Goal: Navigation & Orientation: Find specific page/section

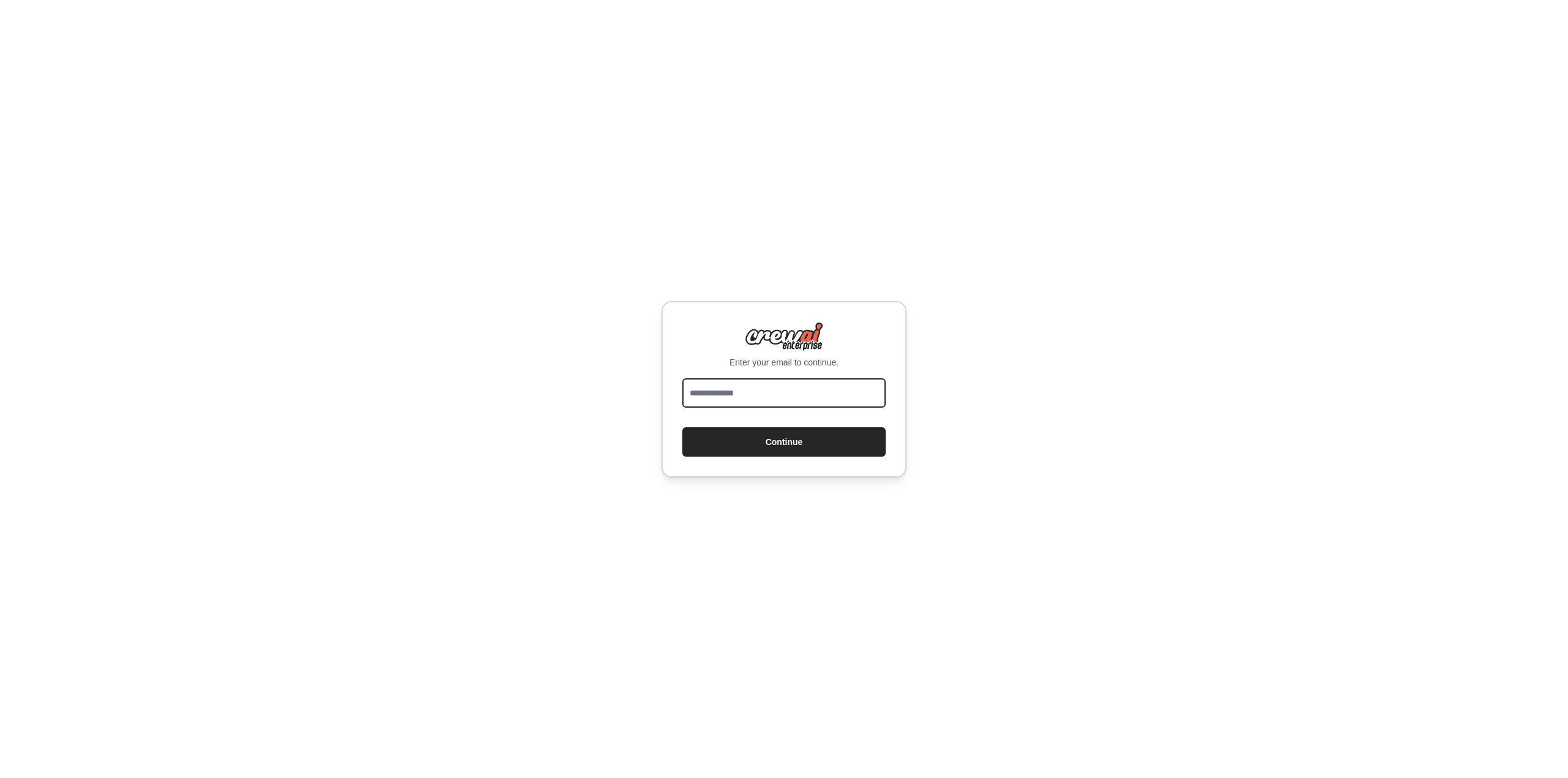
click at [767, 398] on input "email" at bounding box center [784, 393] width 204 height 29
type input "**********"
click at [791, 444] on button "Continue" at bounding box center [784, 442] width 204 height 29
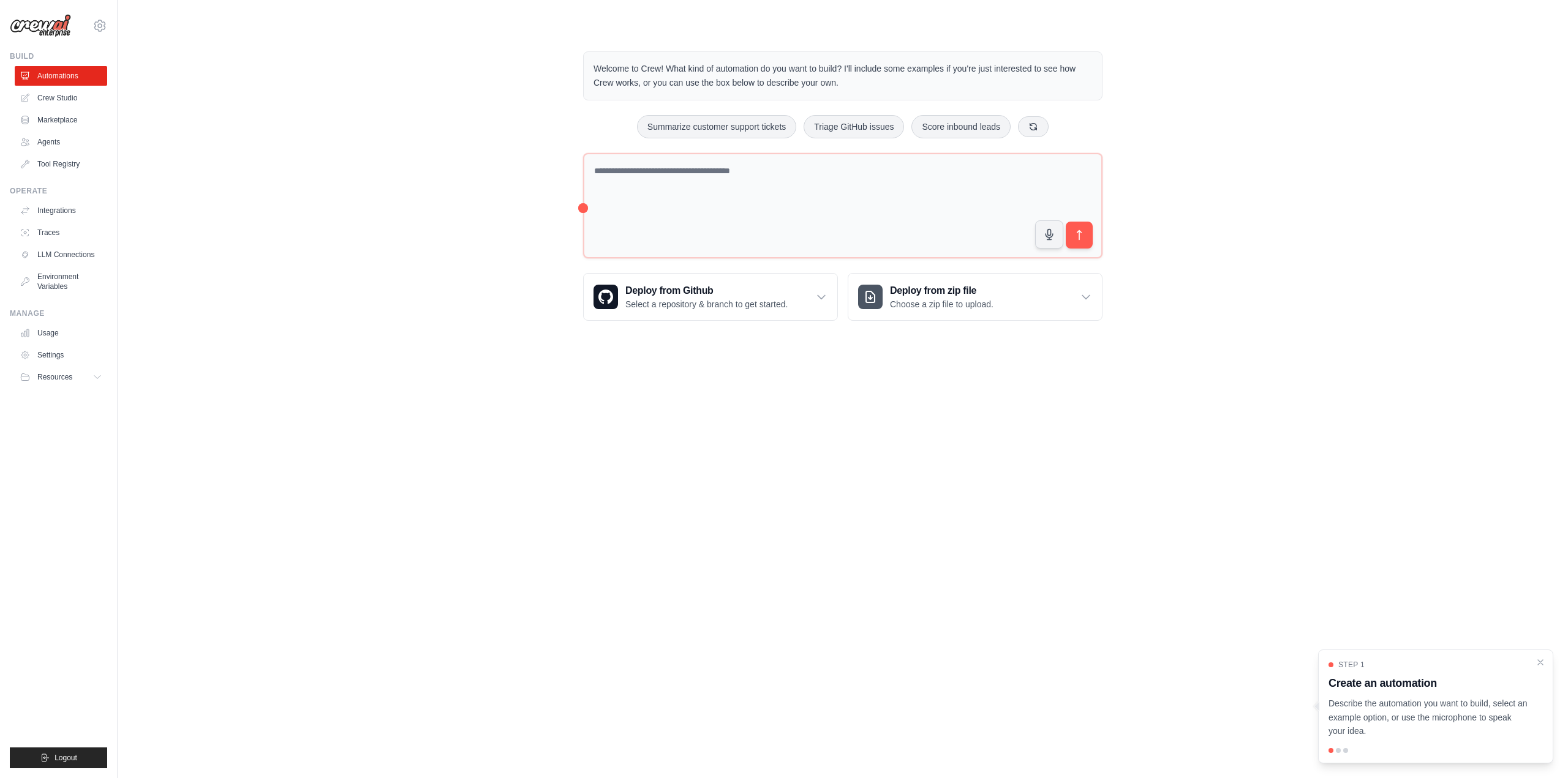
click at [439, 520] on body "ceiranbray@gmail.com Settings Build Automations Crew Studio" at bounding box center [784, 389] width 1568 height 778
click at [946, 544] on body "ceiranbray@gmail.com Settings Build Automations Crew Studio" at bounding box center [784, 389] width 1568 height 778
click at [78, 758] on button "Logout" at bounding box center [58, 758] width 97 height 21
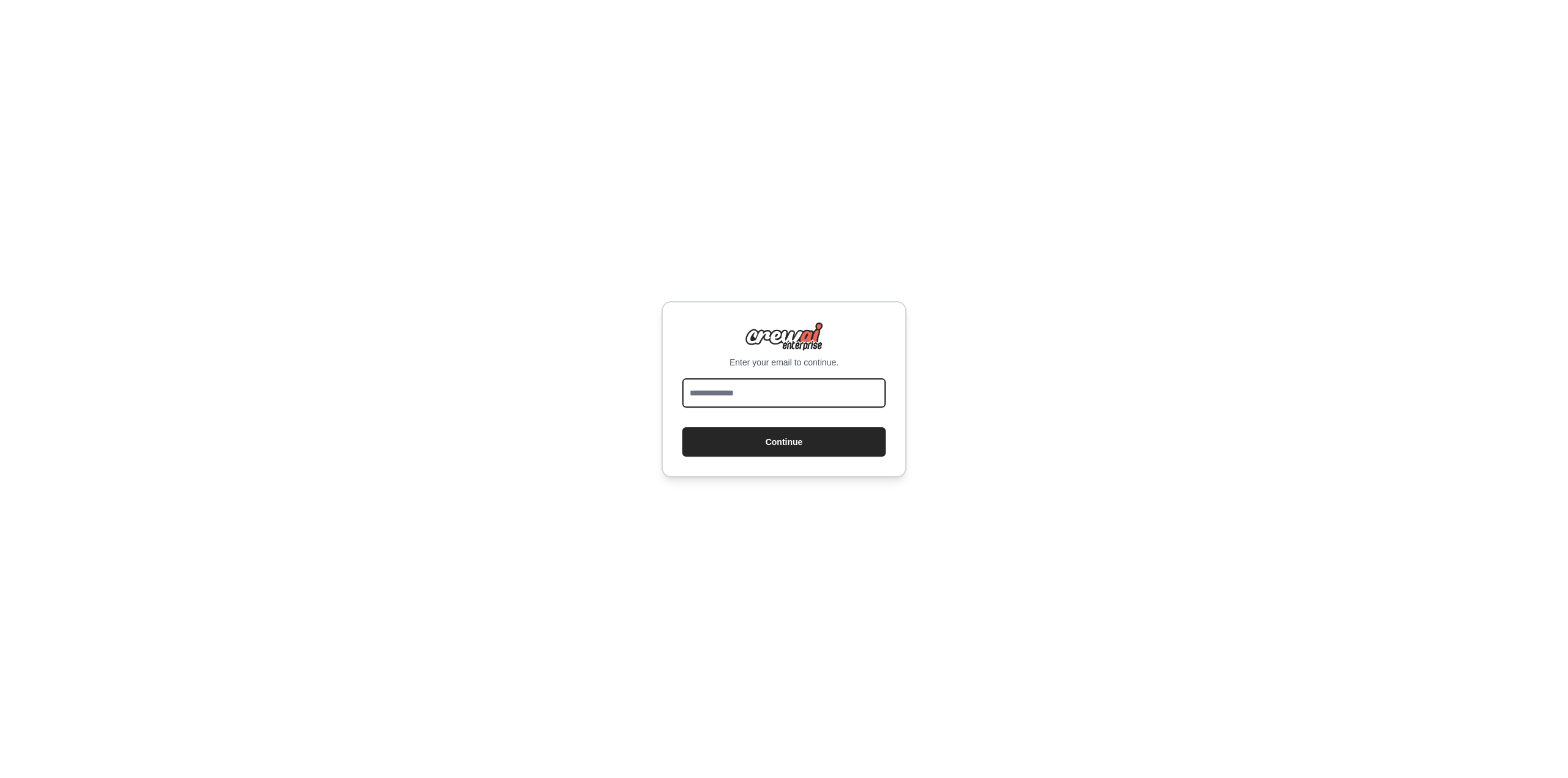
click at [710, 396] on input "email" at bounding box center [784, 393] width 204 height 29
type input "**********"
click at [771, 443] on button "Continue" at bounding box center [784, 442] width 204 height 29
click at [731, 446] on button "Continue" at bounding box center [784, 442] width 204 height 29
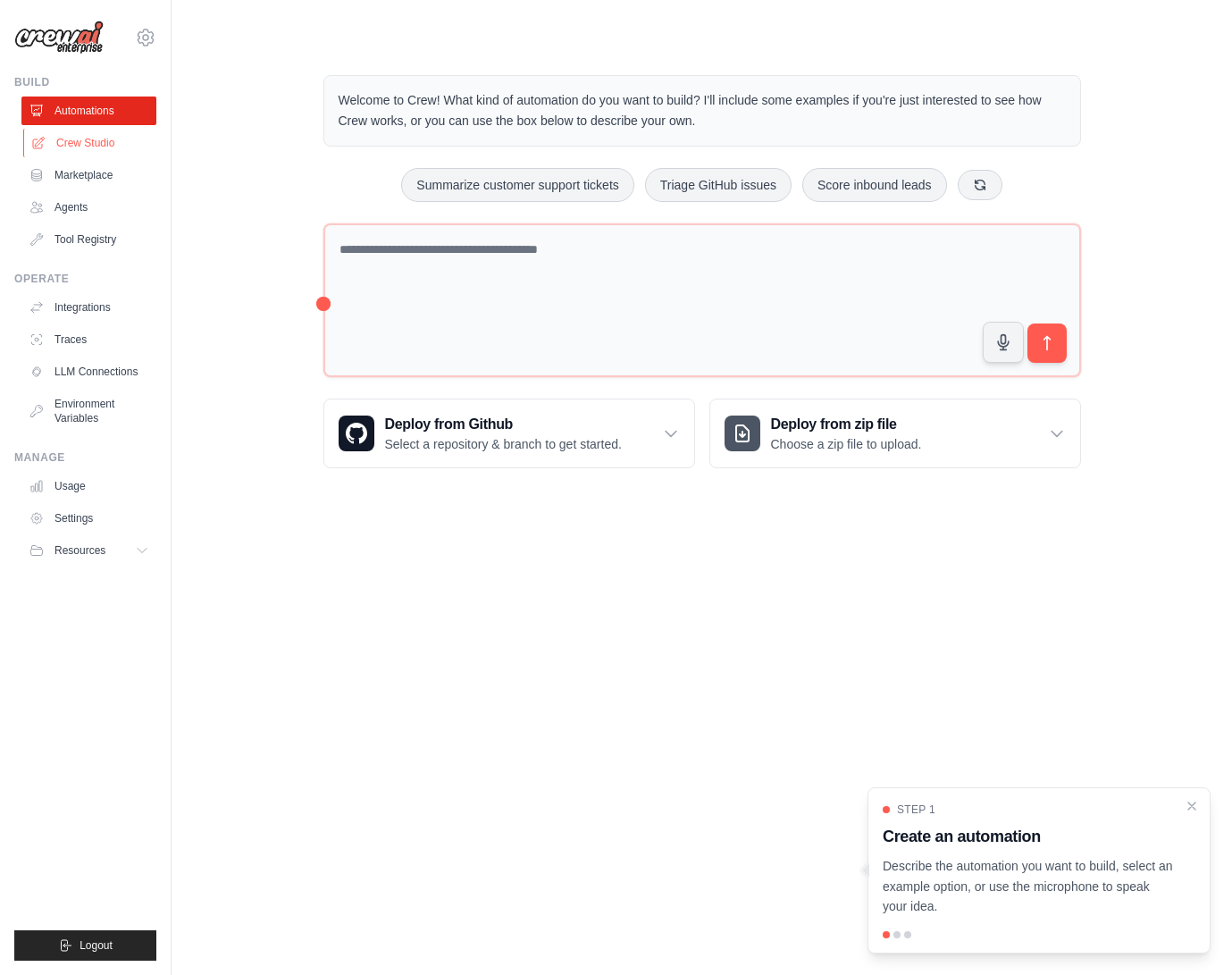
click at [83, 144] on link "Crew Studio" at bounding box center [91, 143] width 135 height 28
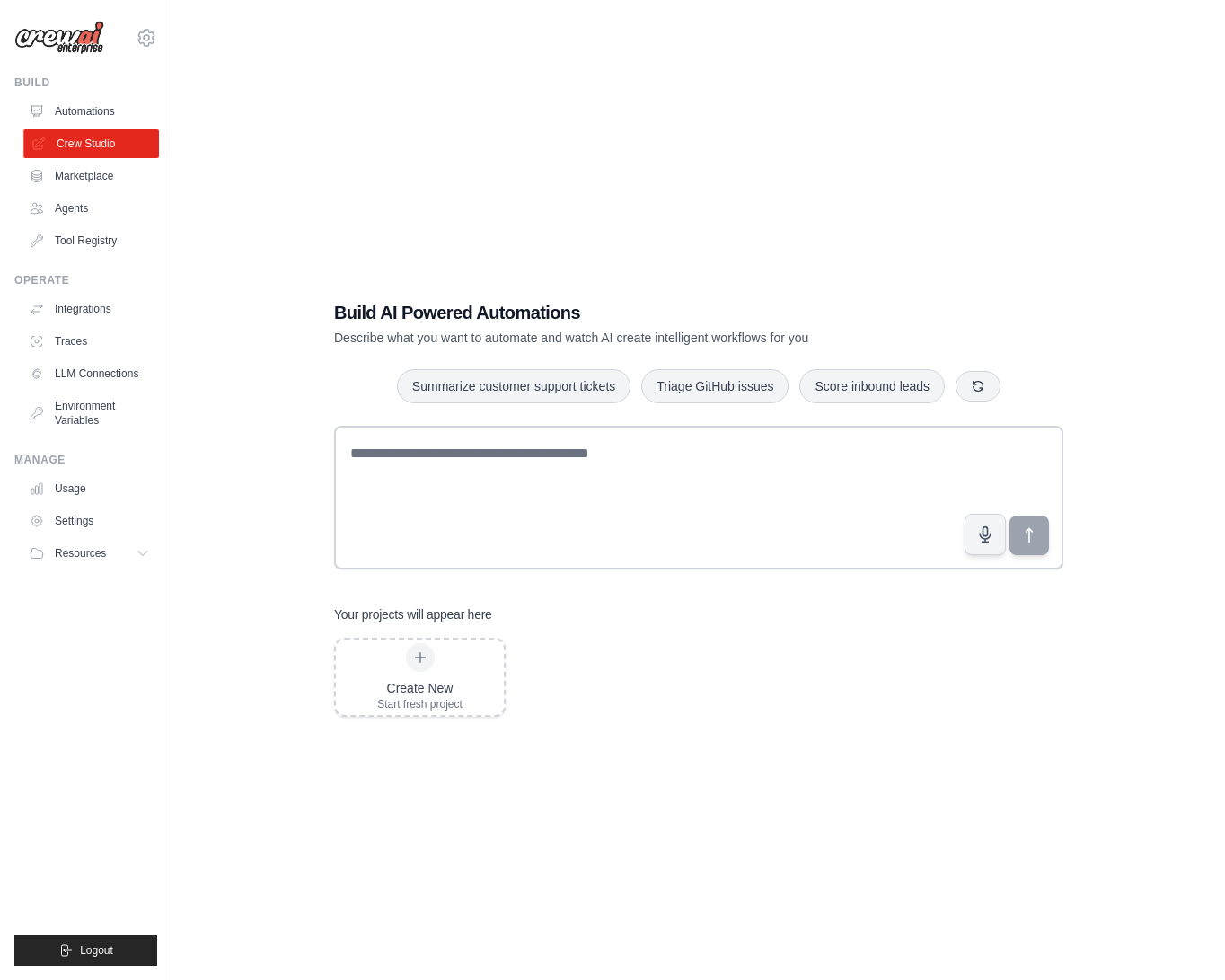
click at [118, 143] on link "Crew Studio" at bounding box center [91, 144] width 136 height 29
click at [93, 306] on link "Integrations" at bounding box center [91, 309] width 136 height 29
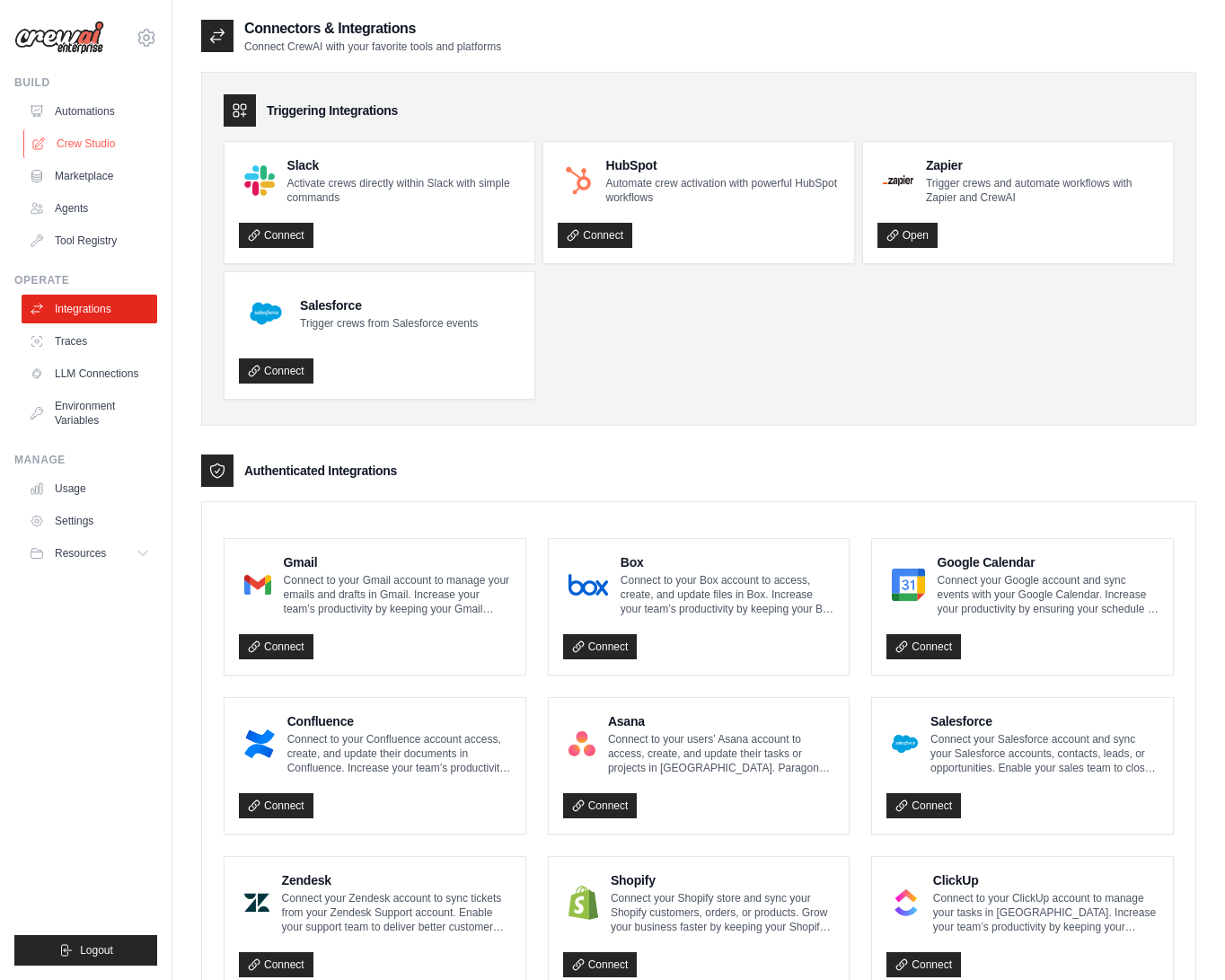
click at [111, 144] on link "Crew Studio" at bounding box center [91, 144] width 136 height 29
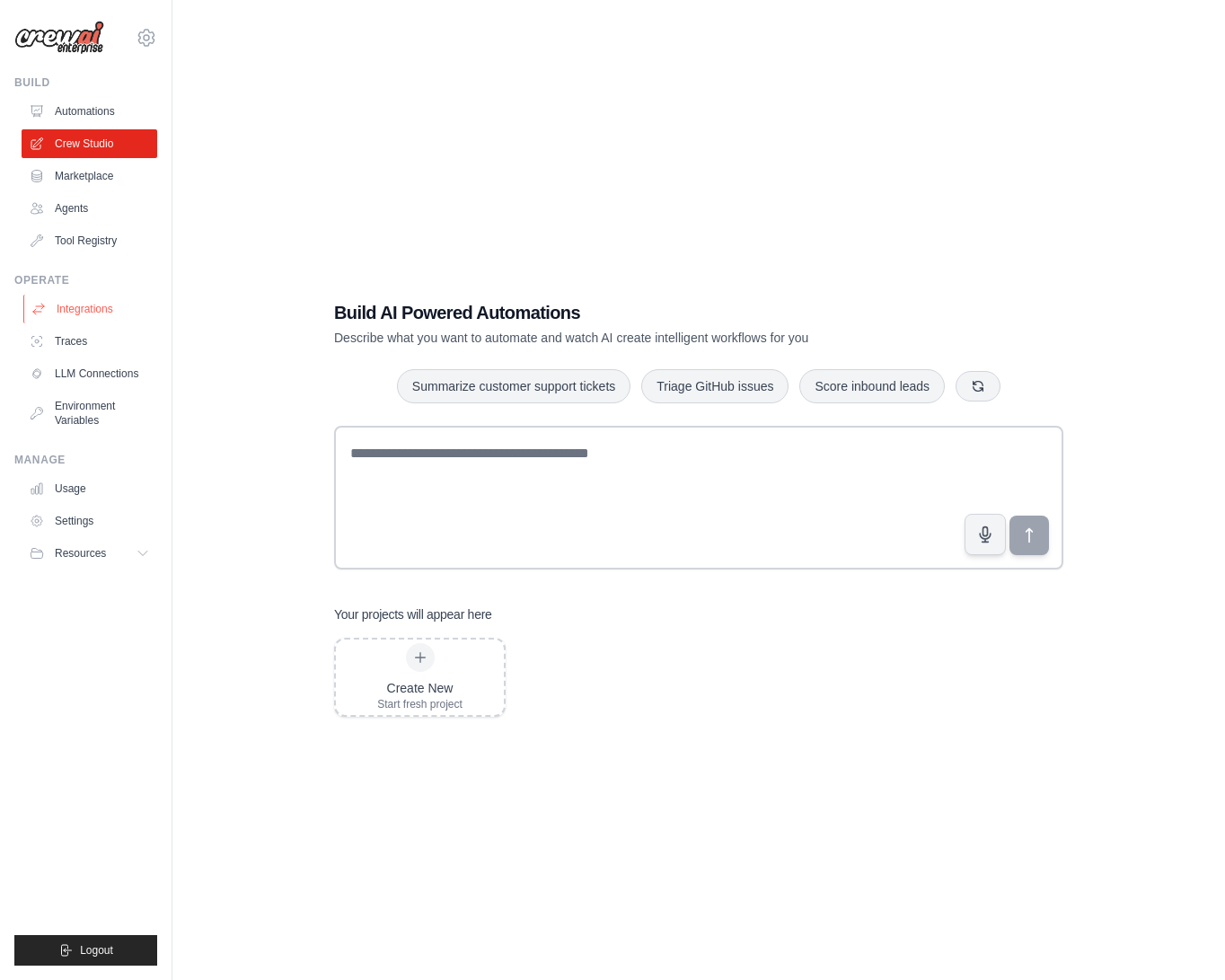
click at [94, 313] on link "Integrations" at bounding box center [91, 309] width 136 height 29
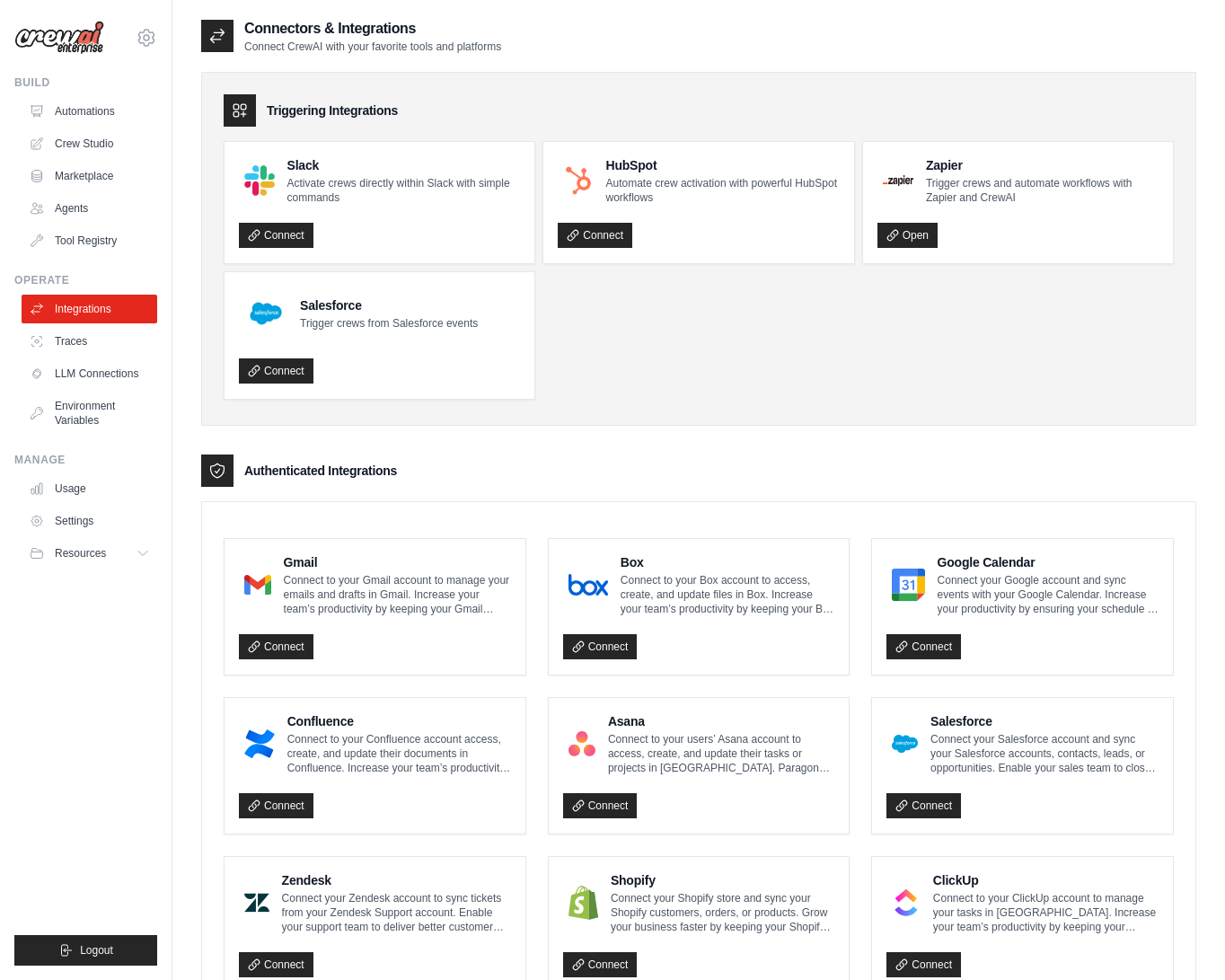
scroll to position [90, 0]
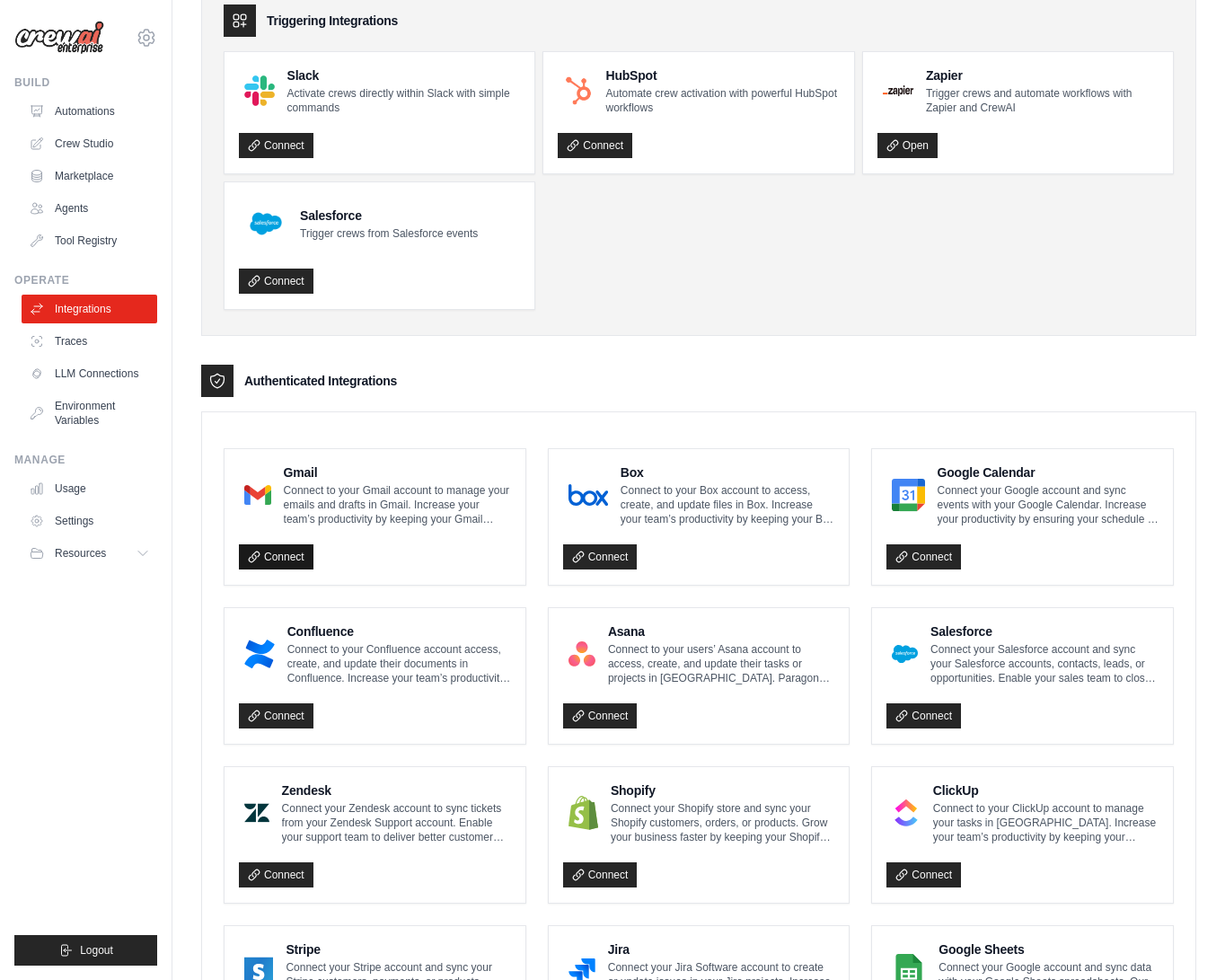
click at [285, 556] on link "Connect" at bounding box center [276, 557] width 74 height 25
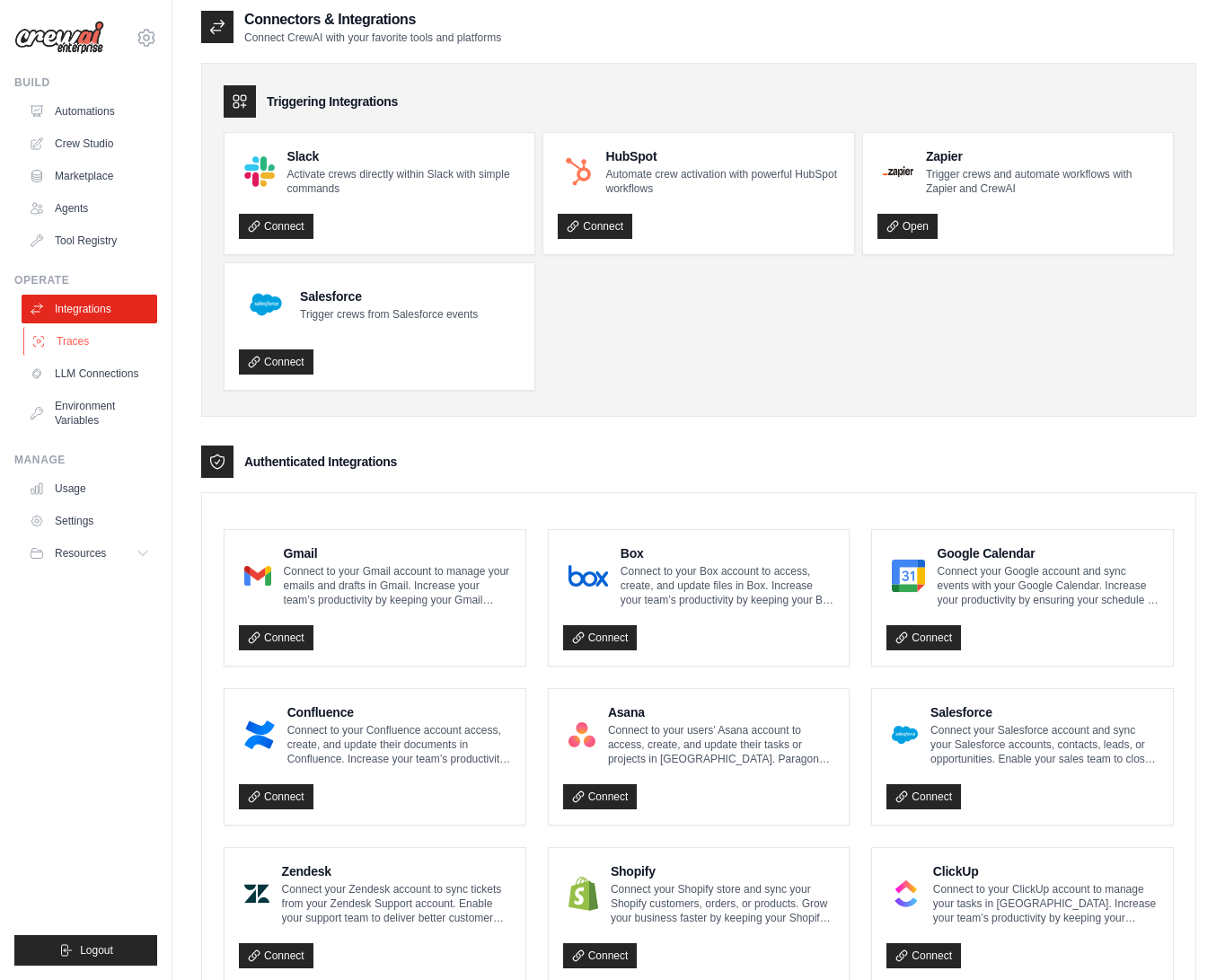
scroll to position [0, 0]
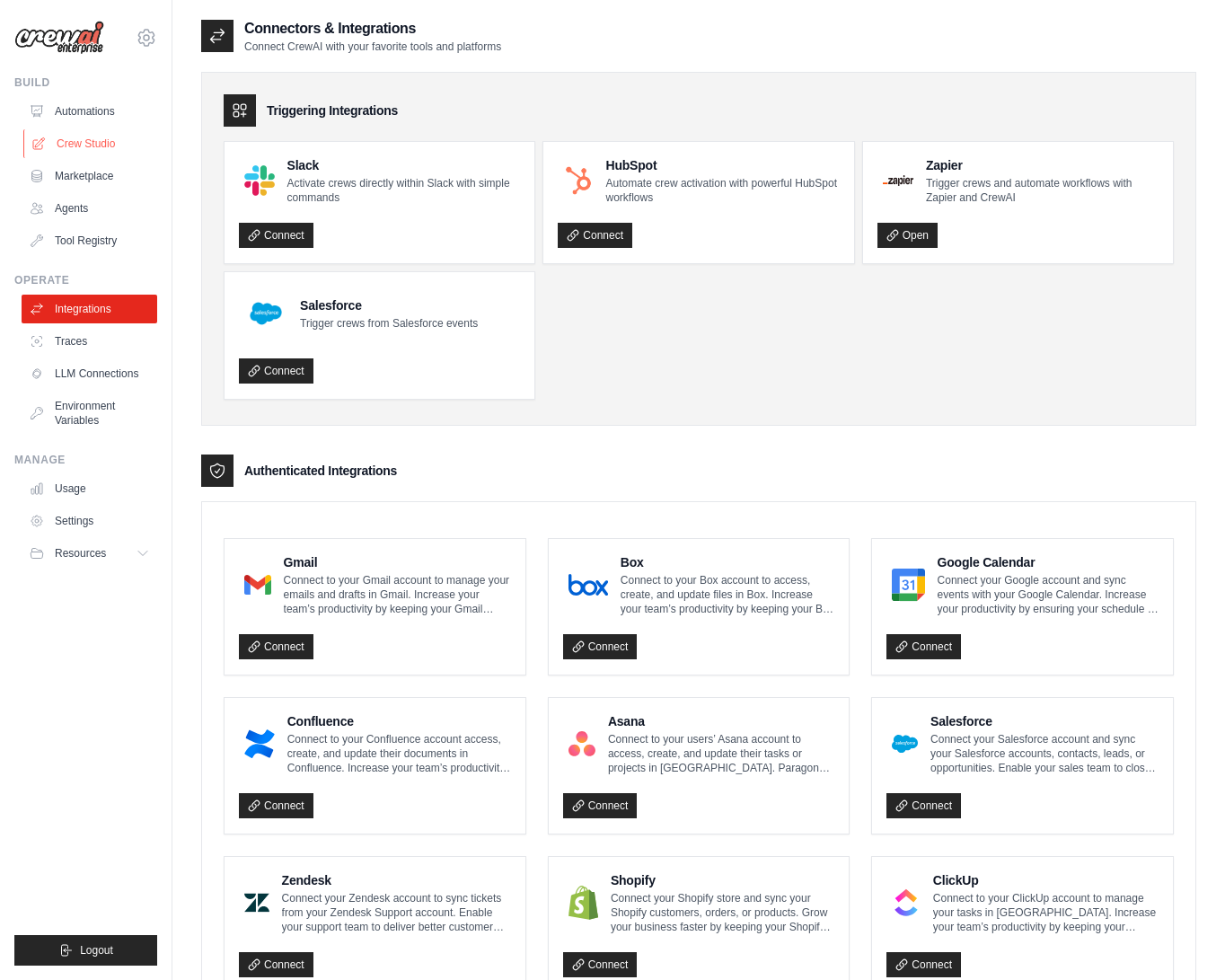
click at [102, 141] on link "Crew Studio" at bounding box center [91, 144] width 136 height 29
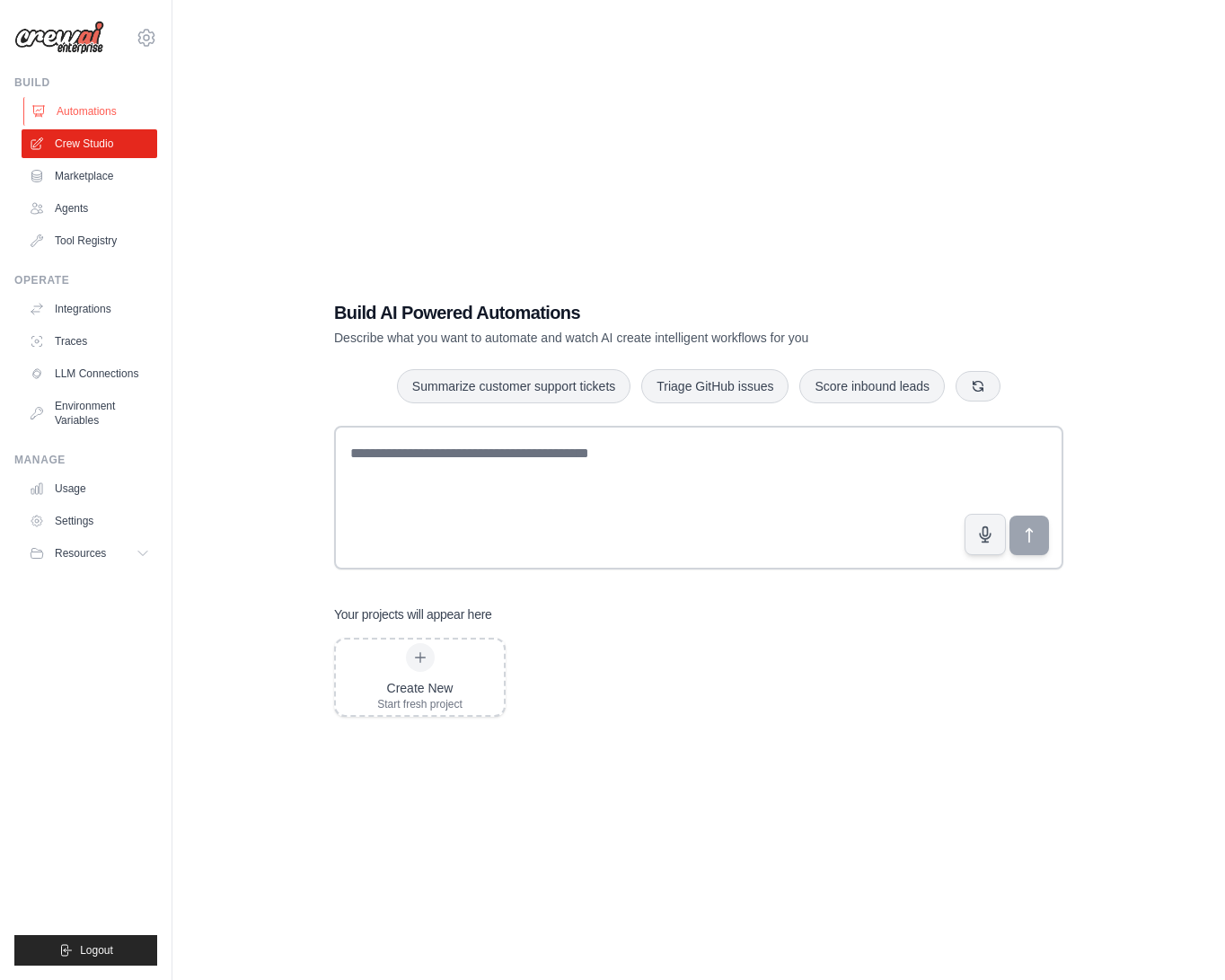
click at [98, 104] on link "Automations" at bounding box center [91, 111] width 136 height 29
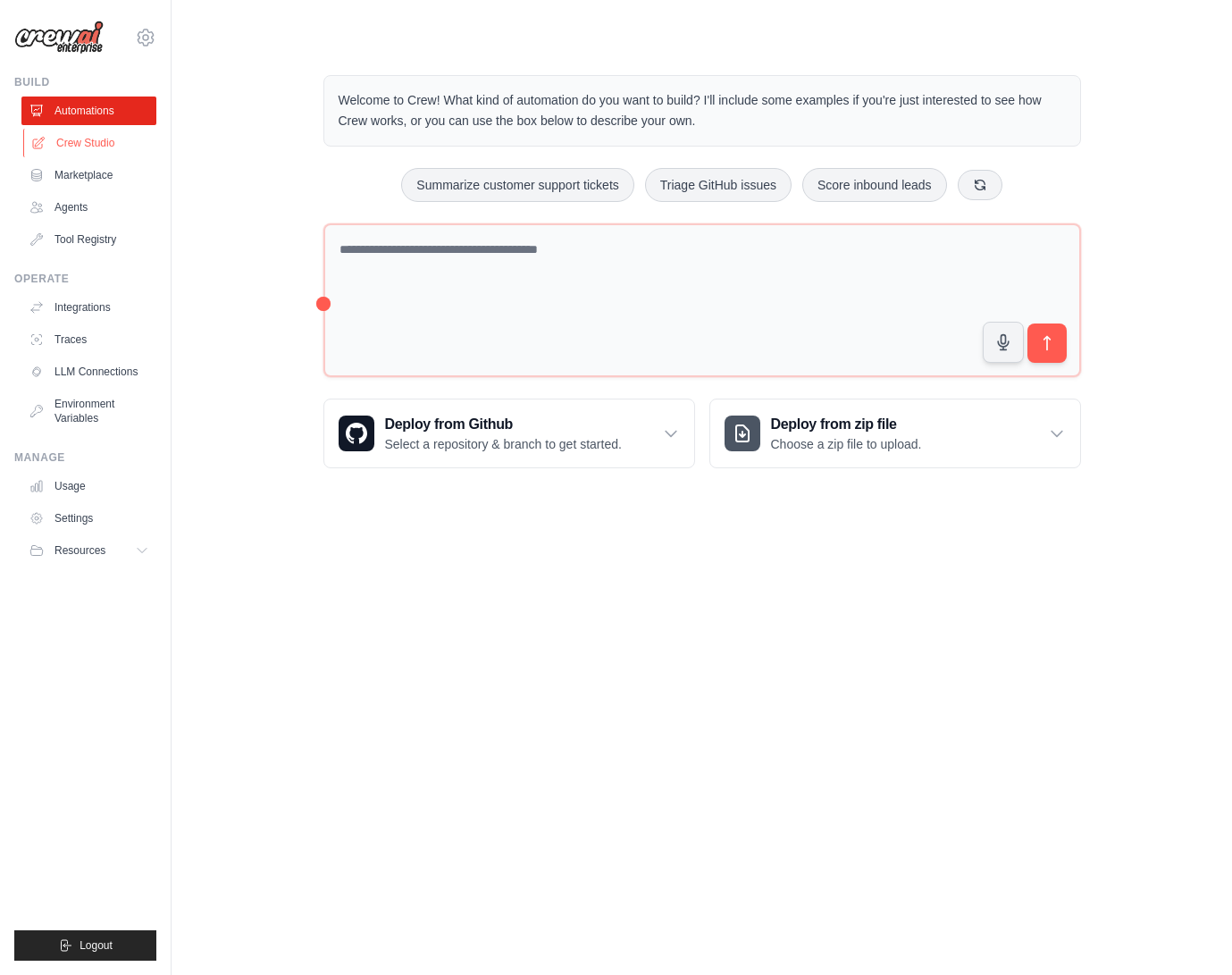
click at [109, 145] on link "Crew Studio" at bounding box center [91, 143] width 135 height 28
